Goal: Transaction & Acquisition: Purchase product/service

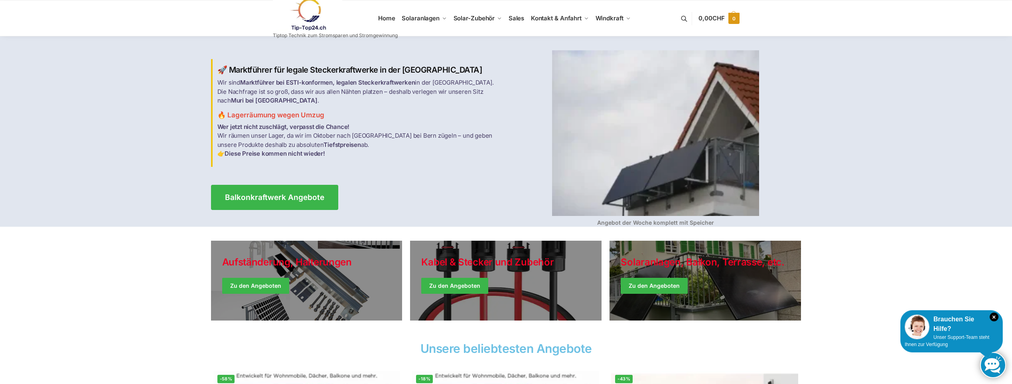
click at [709, 19] on span "0,00 CHF" at bounding box center [712, 18] width 26 height 8
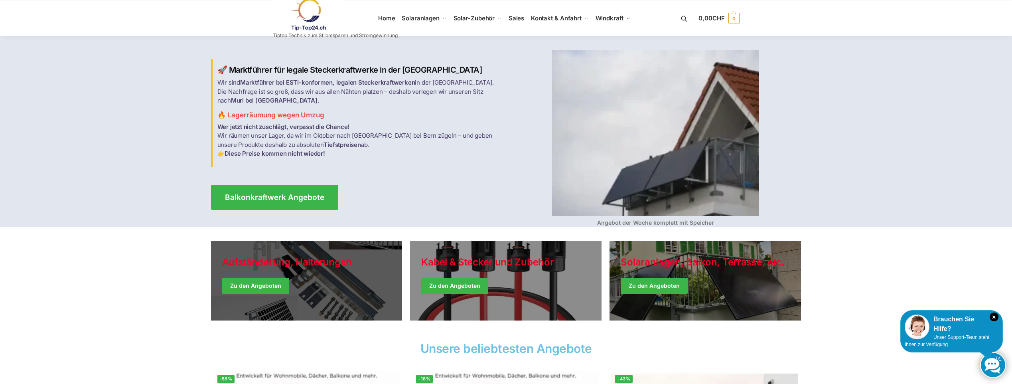
click at [245, 288] on link "Holiday Style" at bounding box center [306, 281] width 191 height 80
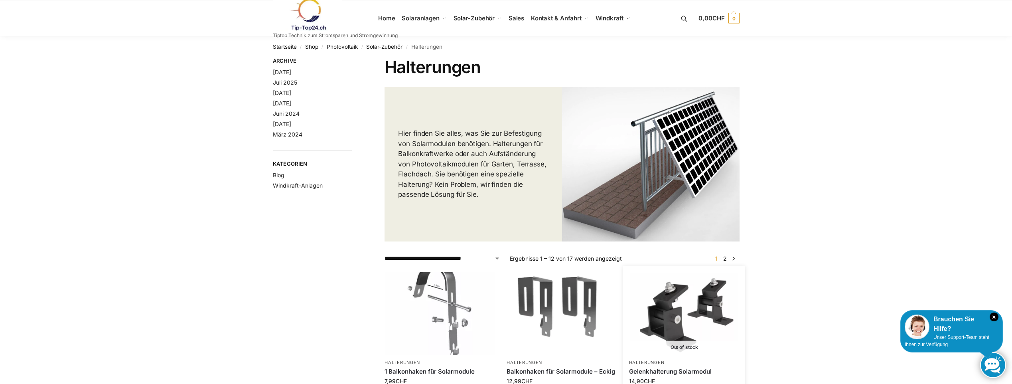
click at [698, 334] on img at bounding box center [684, 313] width 108 height 81
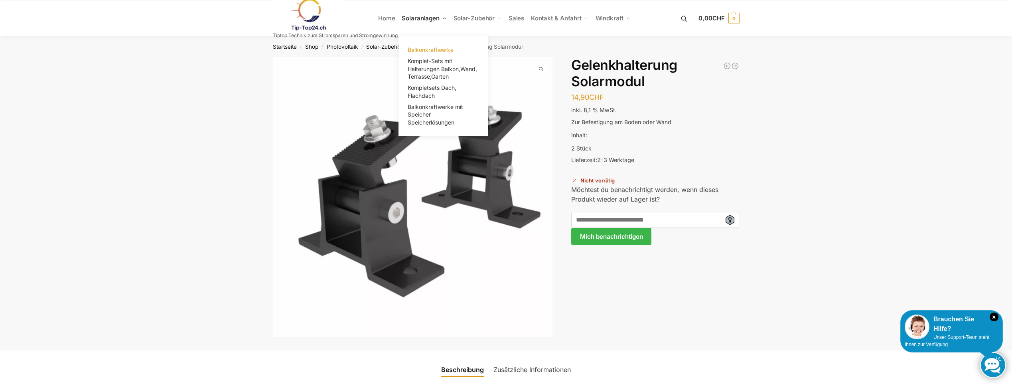
click at [420, 48] on span "Balkonkraftwerke" at bounding box center [431, 49] width 46 height 7
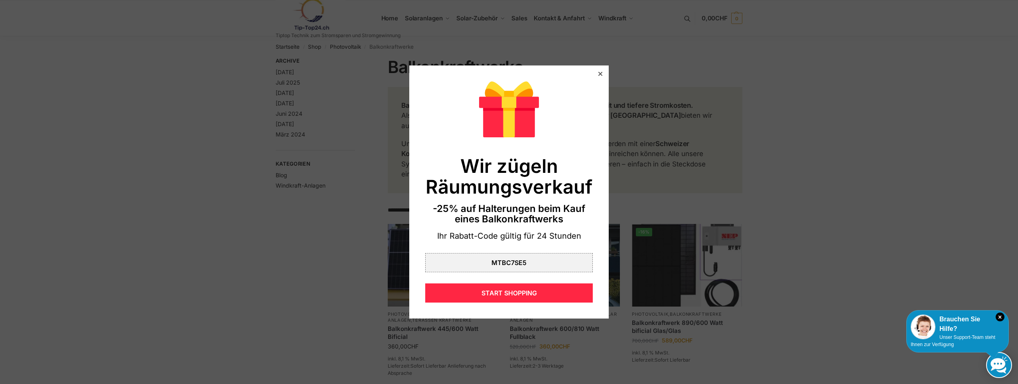
click at [598, 72] on icon at bounding box center [600, 74] width 4 height 4
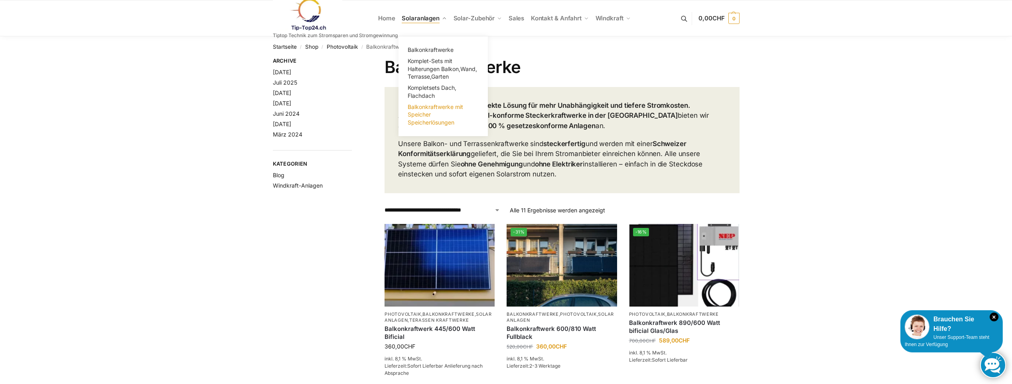
click at [424, 114] on span "Balkonkraftwerke mit Speicher Speicherlösungen" at bounding box center [435, 114] width 55 height 22
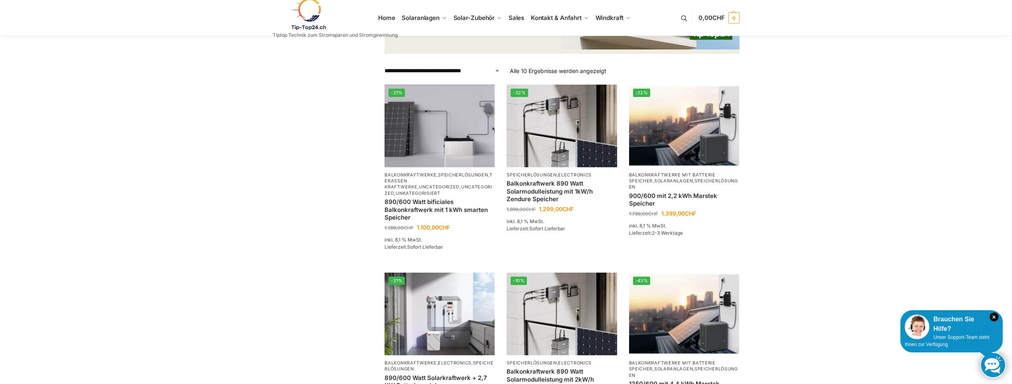
scroll to position [319, 0]
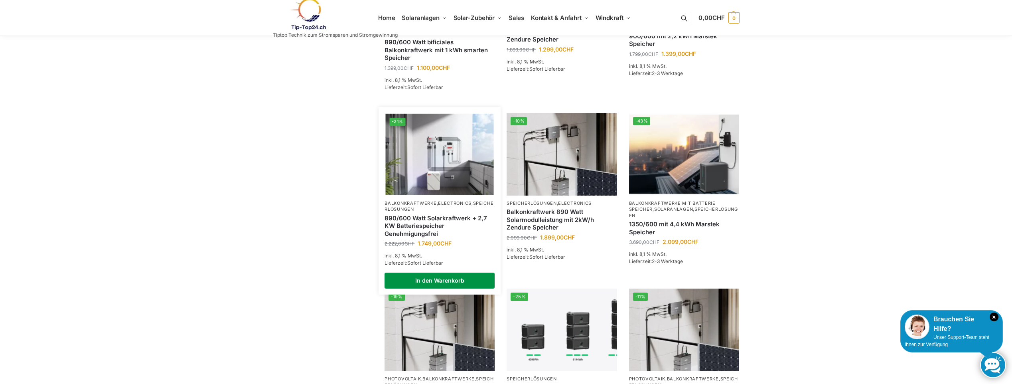
click at [427, 280] on link "In den Warenkorb" at bounding box center [440, 280] width 110 height 16
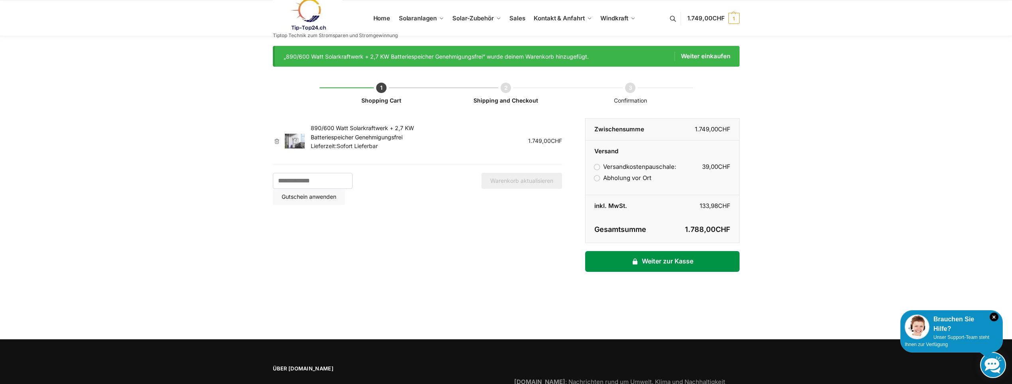
click at [661, 260] on link "Weiter zur Kasse" at bounding box center [662, 261] width 154 height 21
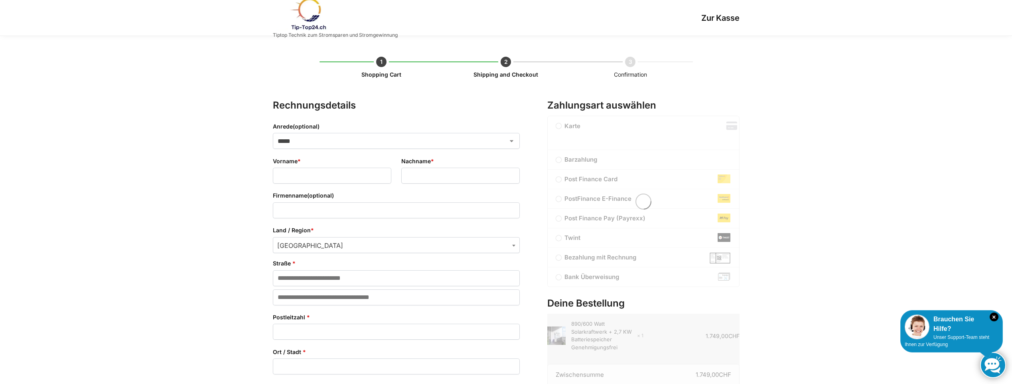
select select "**"
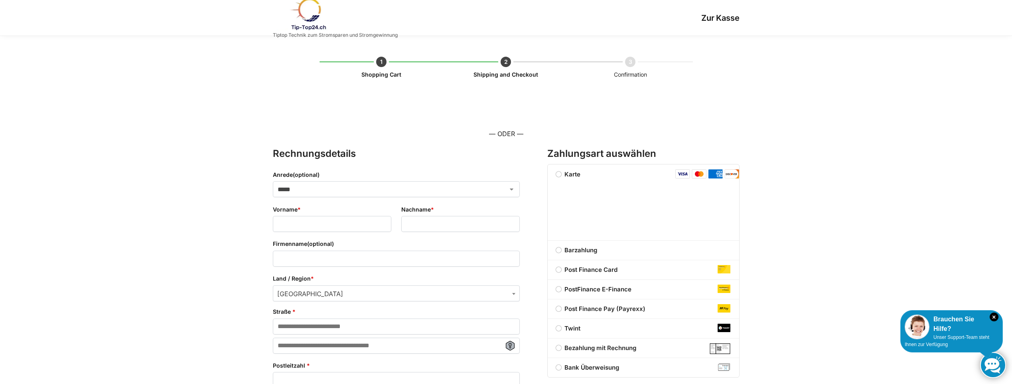
click at [309, 17] on img at bounding box center [308, 14] width 70 height 32
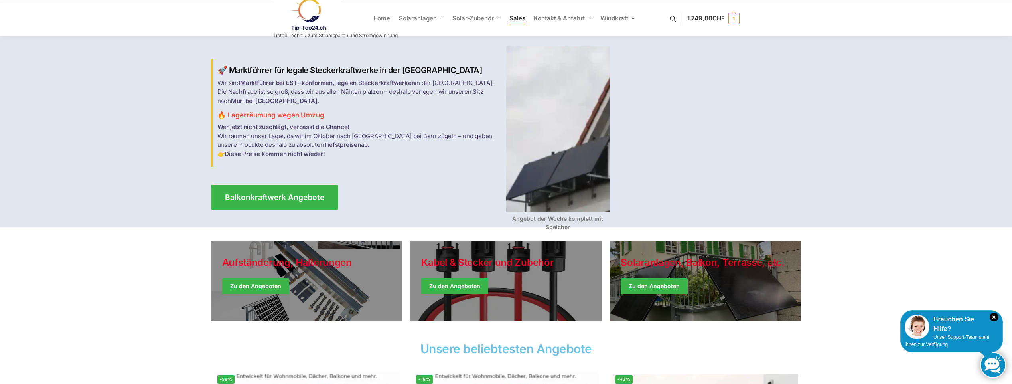
click at [521, 20] on span "Sales" at bounding box center [517, 18] width 16 height 8
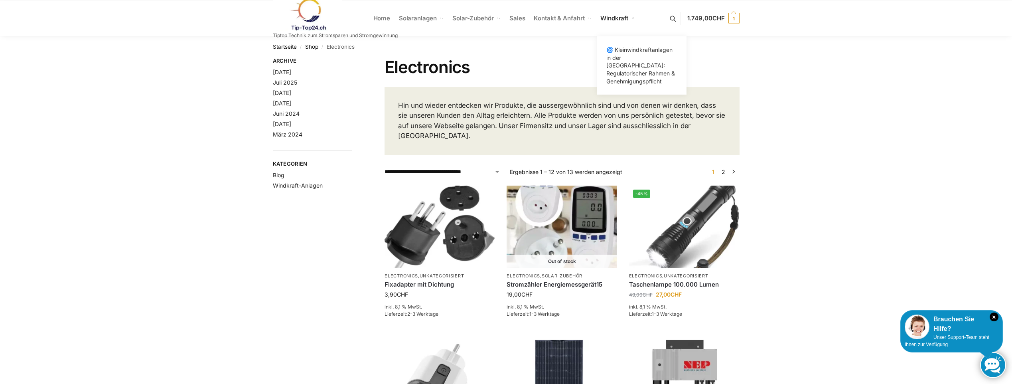
click at [614, 20] on span "Windkraft" at bounding box center [614, 18] width 28 height 8
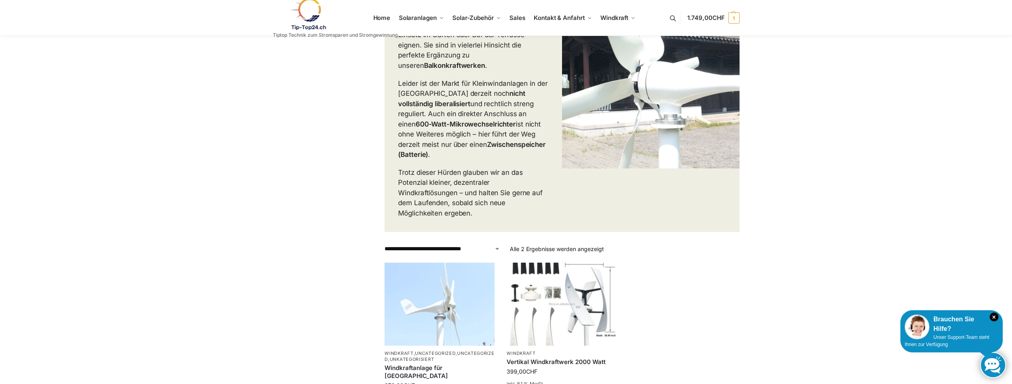
scroll to position [319, 0]
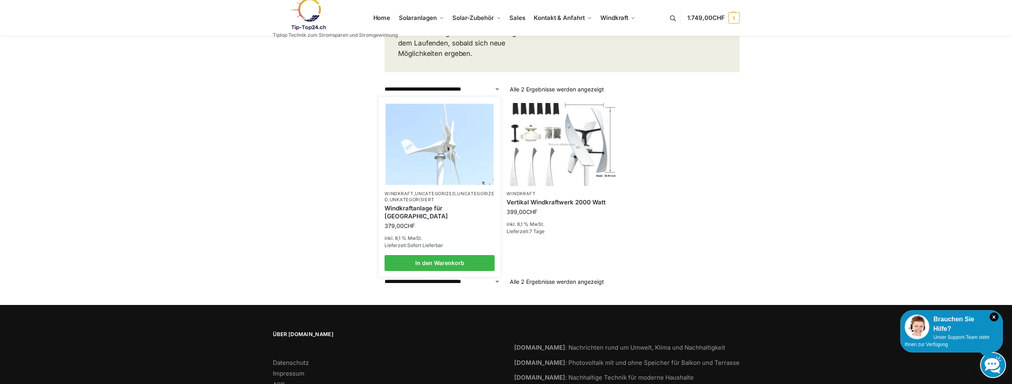
click at [405, 204] on link "Windkraftanlage für [GEOGRAPHIC_DATA]" at bounding box center [440, 212] width 110 height 16
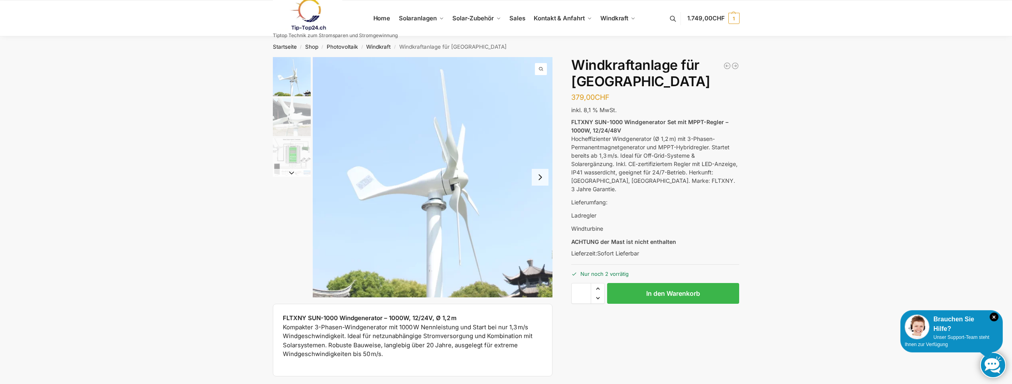
click at [276, 115] on img "2 / 3" at bounding box center [292, 117] width 38 height 38
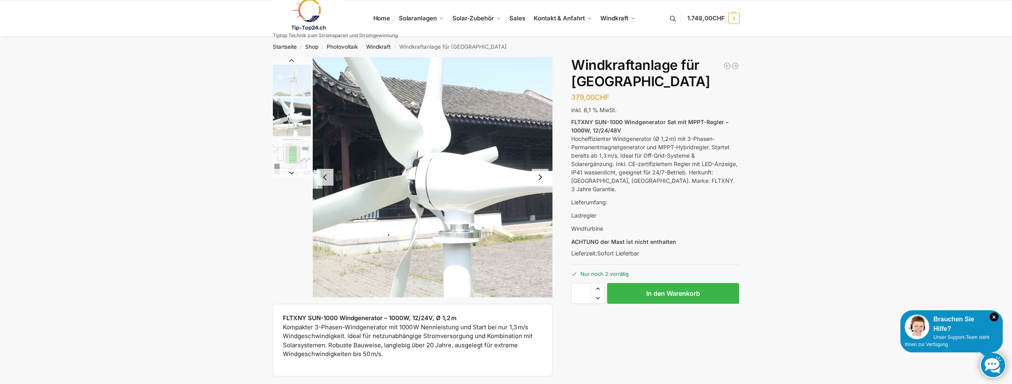
click at [299, 152] on img "3 / 3" at bounding box center [292, 157] width 38 height 38
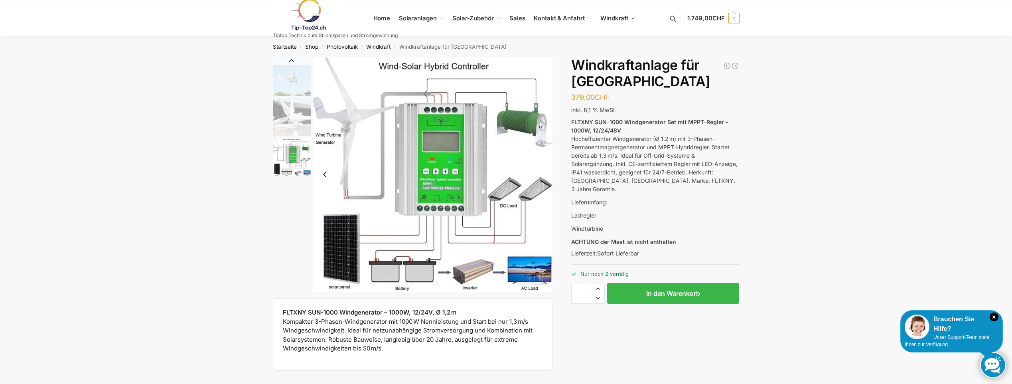
click at [294, 166] on img "3 / 3" at bounding box center [292, 157] width 38 height 38
click at [289, 122] on img "2 / 3" at bounding box center [292, 117] width 38 height 38
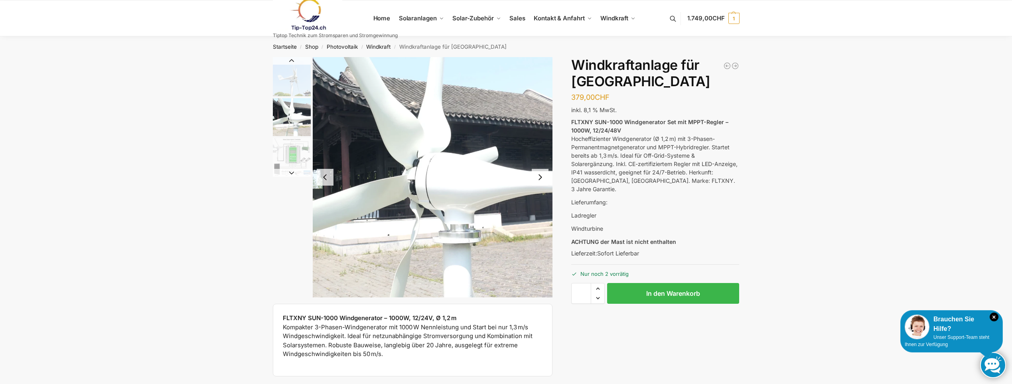
click at [290, 78] on img "1 / 3" at bounding box center [292, 76] width 38 height 39
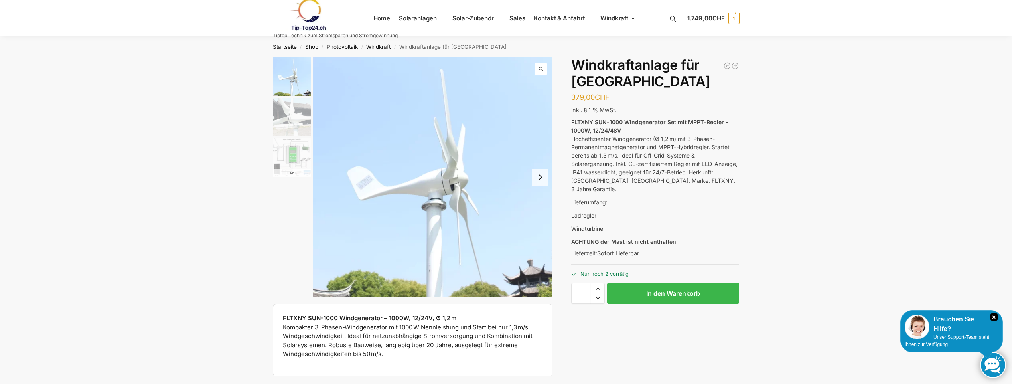
click at [300, 13] on img at bounding box center [308, 14] width 70 height 32
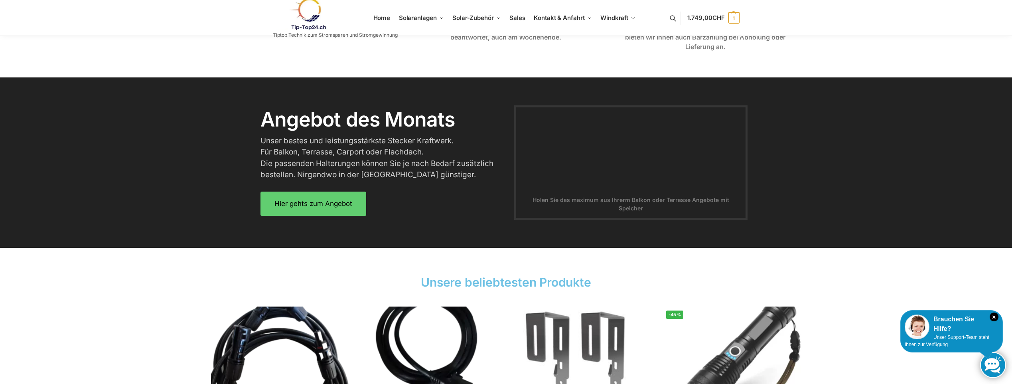
scroll to position [1198, 0]
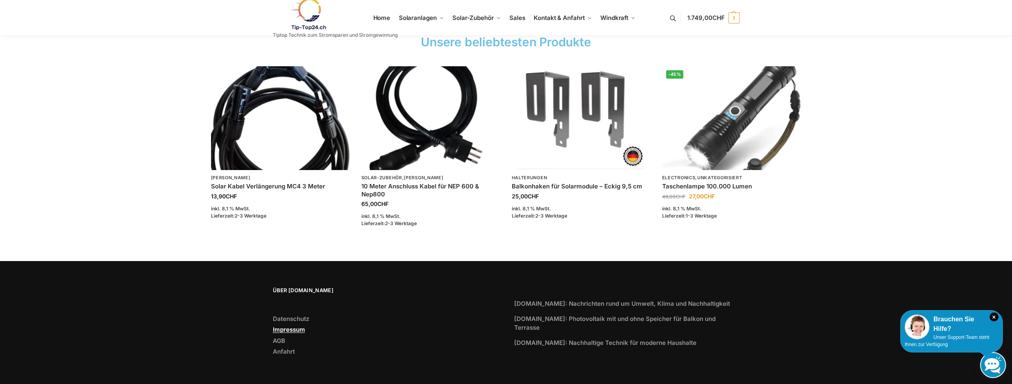
click at [294, 329] on link "Impressum" at bounding box center [289, 330] width 32 height 8
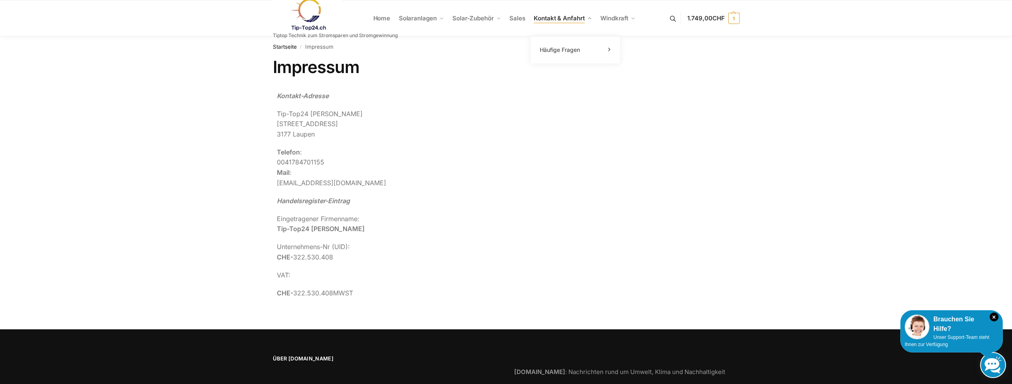
click at [560, 16] on span "Kontakt & Anfahrt" at bounding box center [559, 18] width 51 height 8
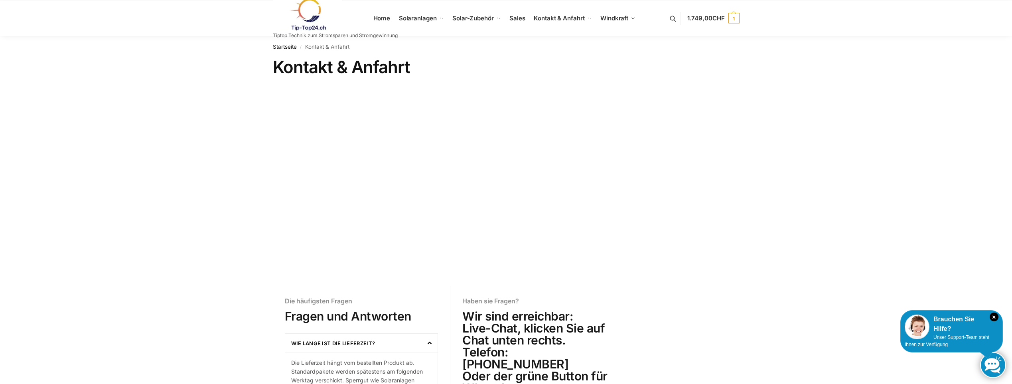
click at [304, 17] on img at bounding box center [308, 14] width 70 height 32
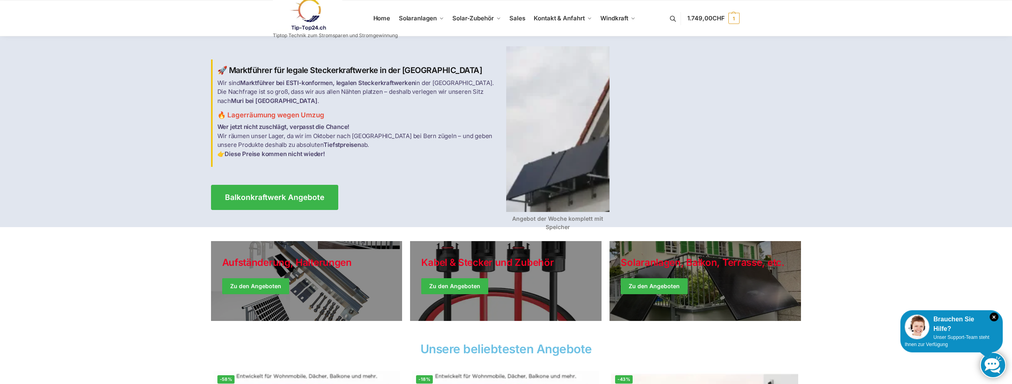
click at [380, 18] on link at bounding box center [335, 14] width 125 height 32
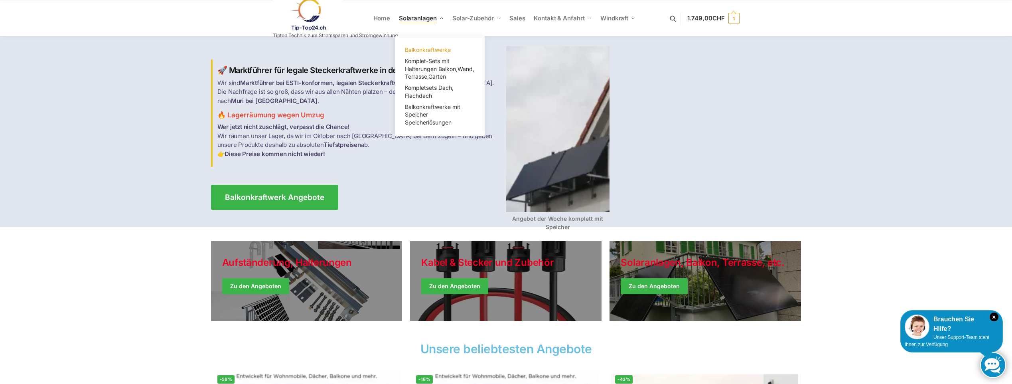
click at [423, 48] on span "Balkonkraftwerke" at bounding box center [428, 49] width 46 height 7
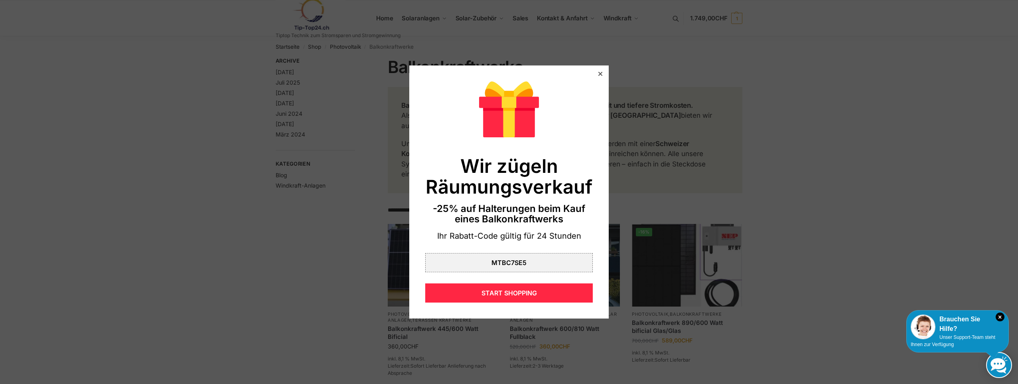
click at [598, 75] on icon at bounding box center [600, 74] width 4 height 4
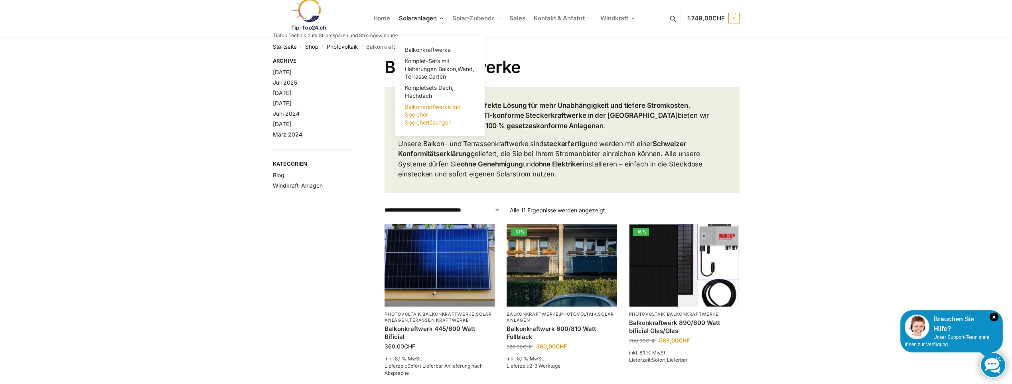
click at [416, 117] on span "Balkonkraftwerke mit Speicher Speicherlösungen" at bounding box center [432, 114] width 55 height 22
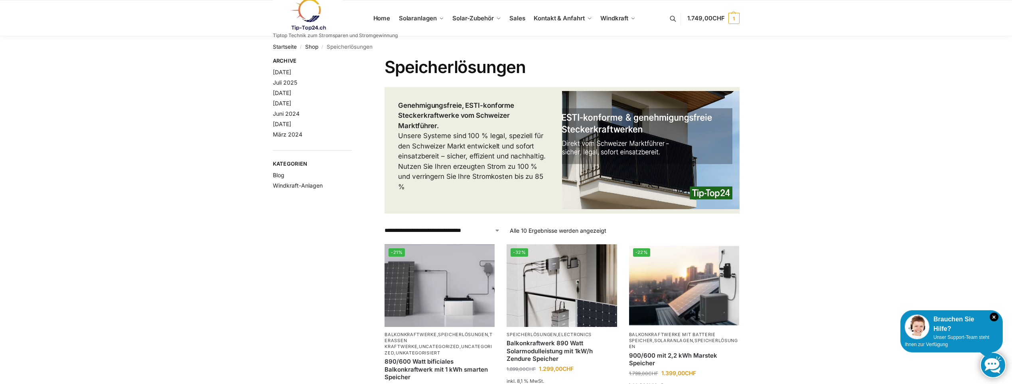
click at [302, 17] on img at bounding box center [308, 14] width 70 height 32
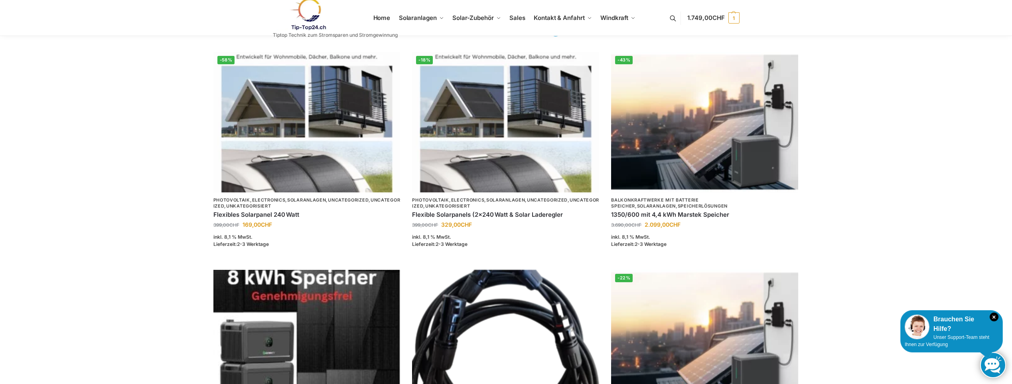
scroll to position [479, 0]
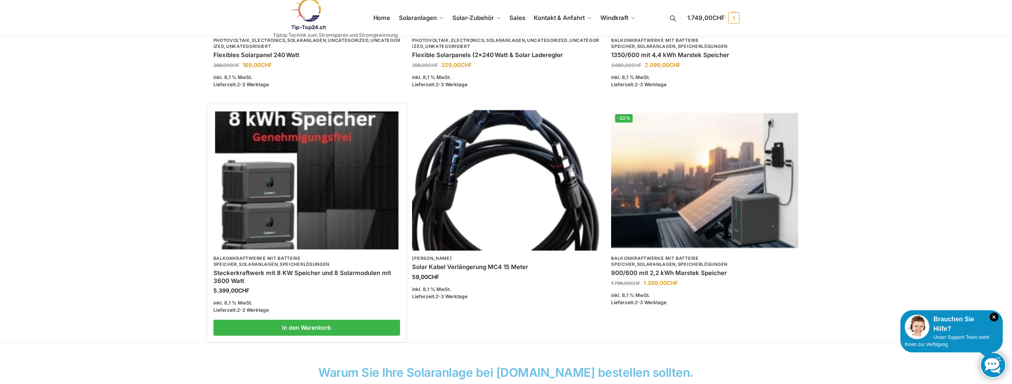
click at [261, 207] on img at bounding box center [307, 180] width 184 height 138
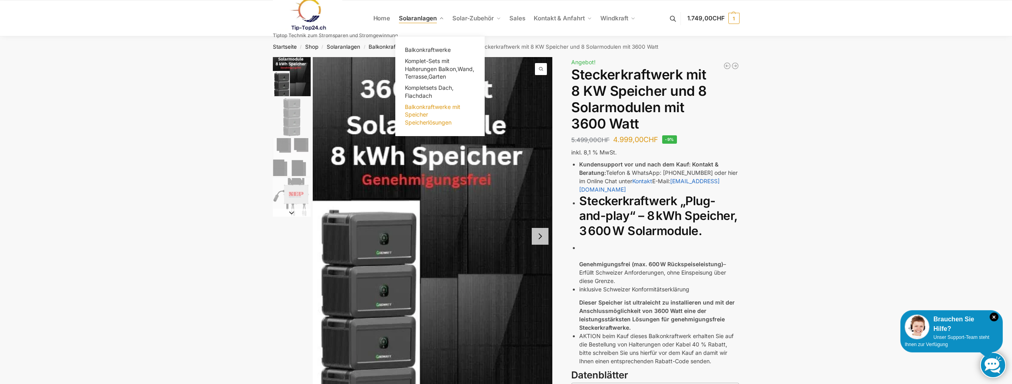
click at [417, 115] on span "Balkonkraftwerke mit Speicher Speicherlösungen" at bounding box center [432, 114] width 55 height 22
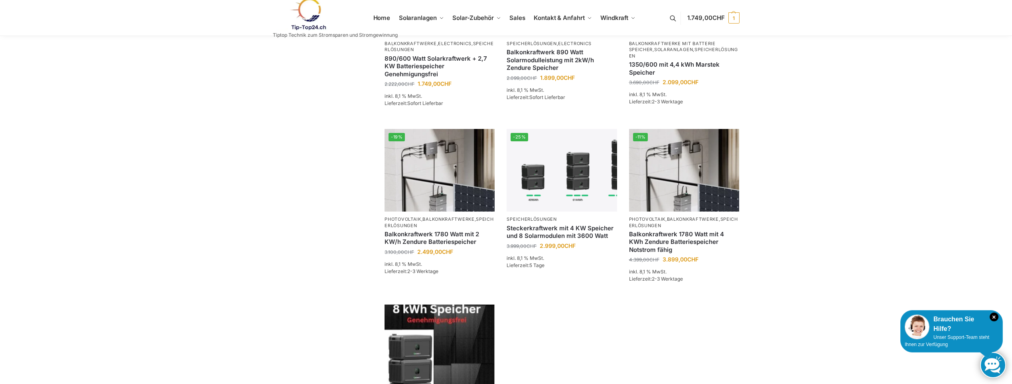
scroll to position [798, 0]
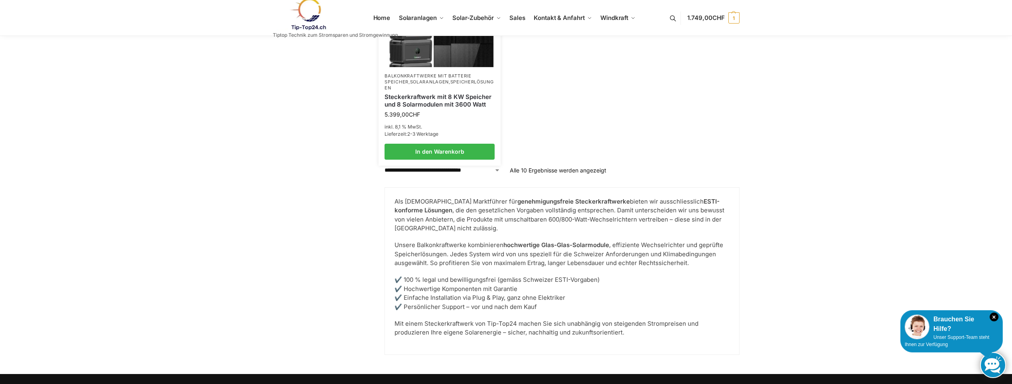
drag, startPoint x: 410, startPoint y: 59, endPoint x: 414, endPoint y: 75, distance: 15.5
click at [410, 59] on img at bounding box center [440, 26] width 108 height 81
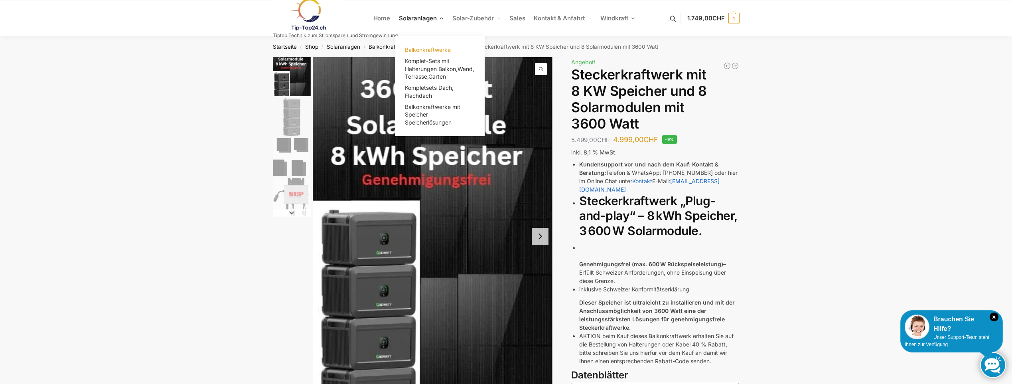
click at [418, 50] on span "Balkonkraftwerke" at bounding box center [428, 49] width 46 height 7
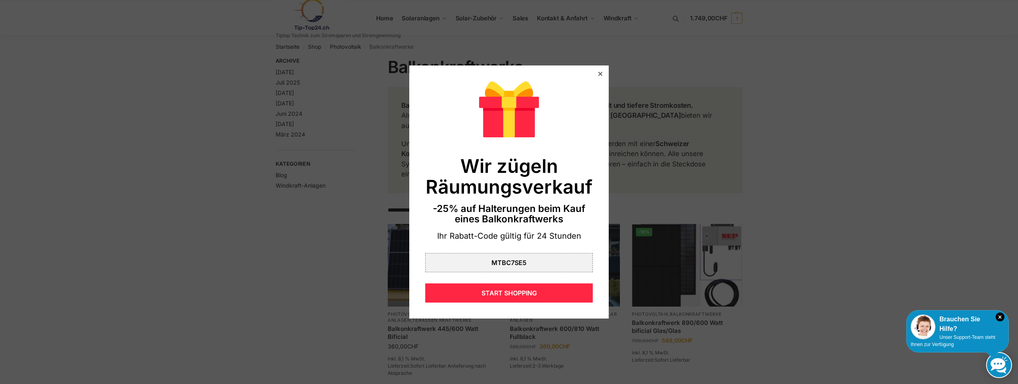
click at [597, 75] on div at bounding box center [600, 73] width 7 height 7
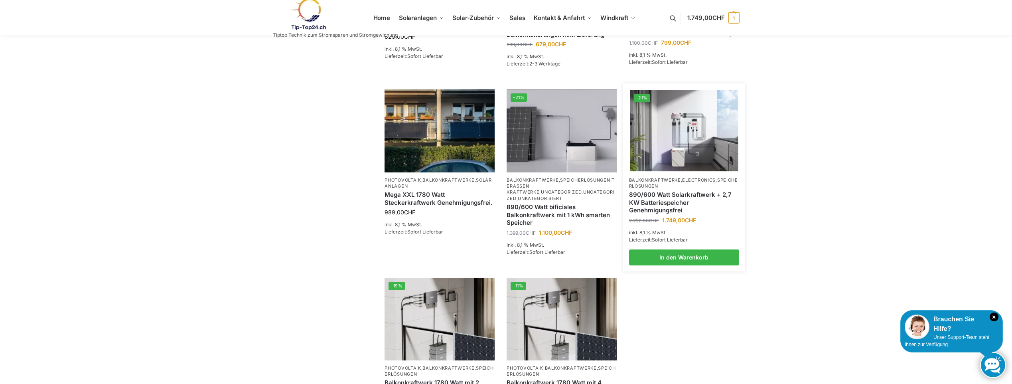
scroll to position [638, 0]
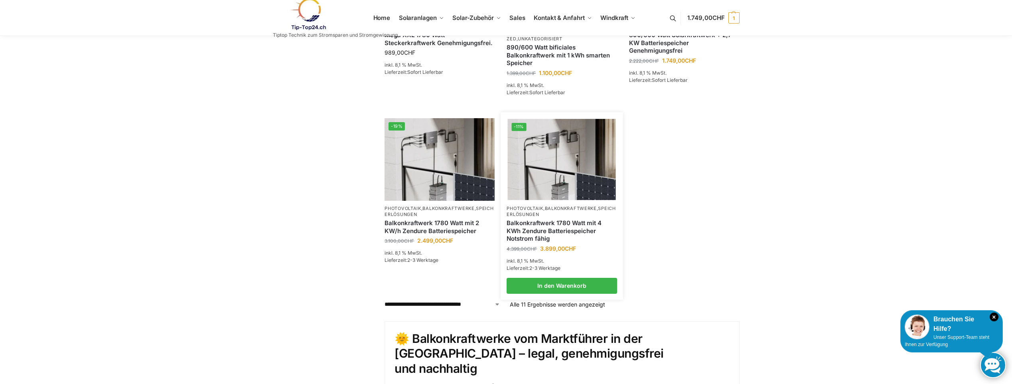
click at [557, 205] on p "Photovoltaik , Balkonkraftwerke , Speicherlösungen" at bounding box center [562, 211] width 110 height 12
click at [556, 219] on link "Balkonkraftwerk 1780 Watt mit 4 KWh Zendure Batteriespeicher Notstrom fähig" at bounding box center [562, 231] width 110 height 24
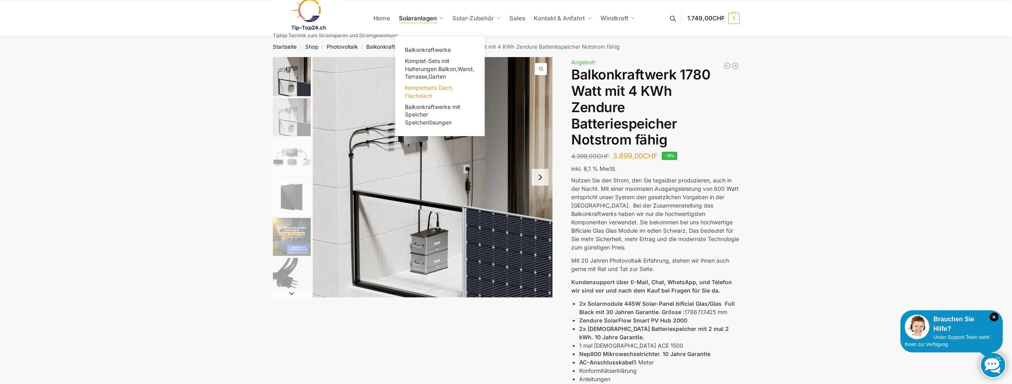
click at [421, 93] on span "Kompletsets Dach, Flachdach" at bounding box center [429, 91] width 49 height 15
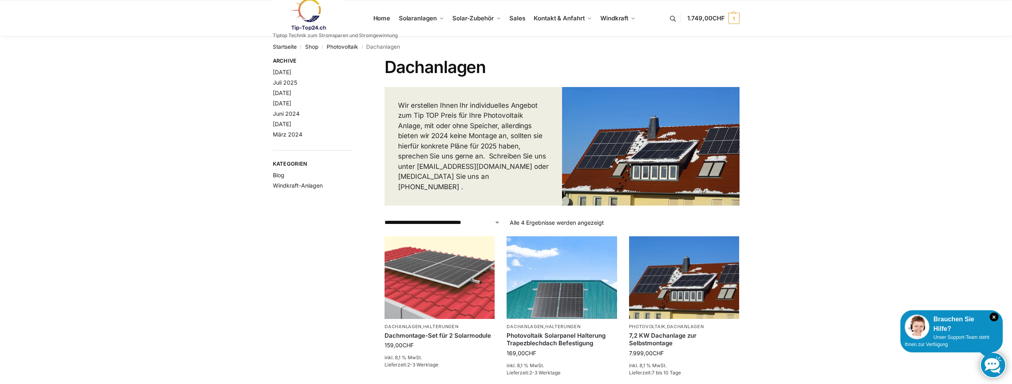
click at [384, 18] on link at bounding box center [335, 14] width 125 height 32
